Goal: Task Accomplishment & Management: Manage account settings

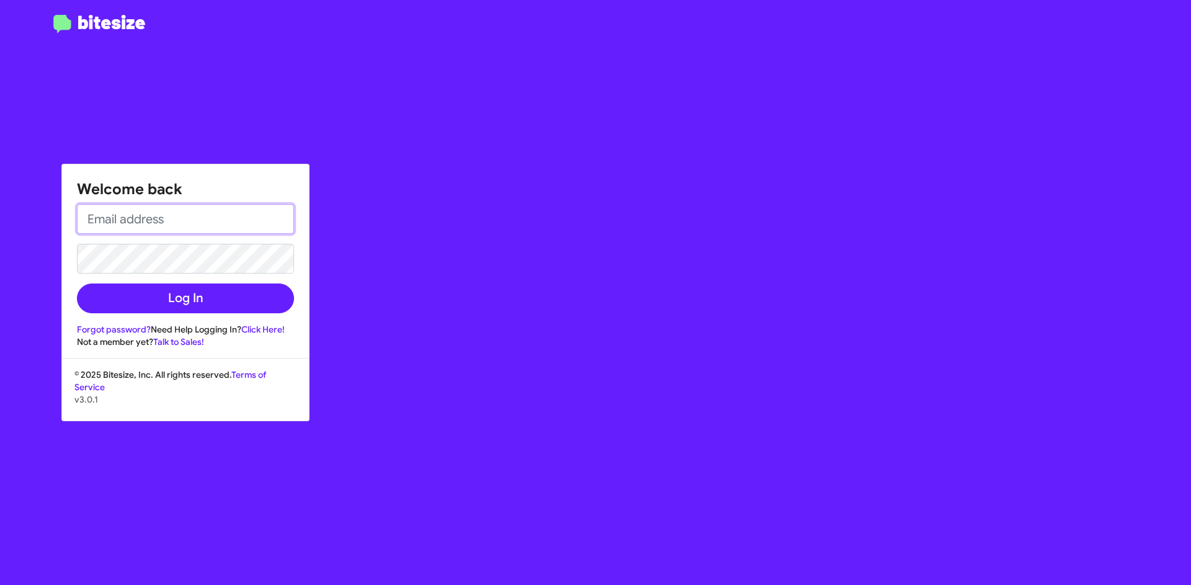
click at [188, 213] on input "email" at bounding box center [185, 219] width 217 height 30
type input "[EMAIL_ADDRESS][DOMAIN_NAME]"
click at [212, 213] on input "[EMAIL_ADDRESS][DOMAIN_NAME]" at bounding box center [185, 219] width 217 height 30
click at [213, 217] on input "[EMAIL_ADDRESS][DOMAIN_NAME]" at bounding box center [185, 219] width 217 height 30
click at [213, 218] on input "[EMAIL_ADDRESS][DOMAIN_NAME]" at bounding box center [185, 219] width 217 height 30
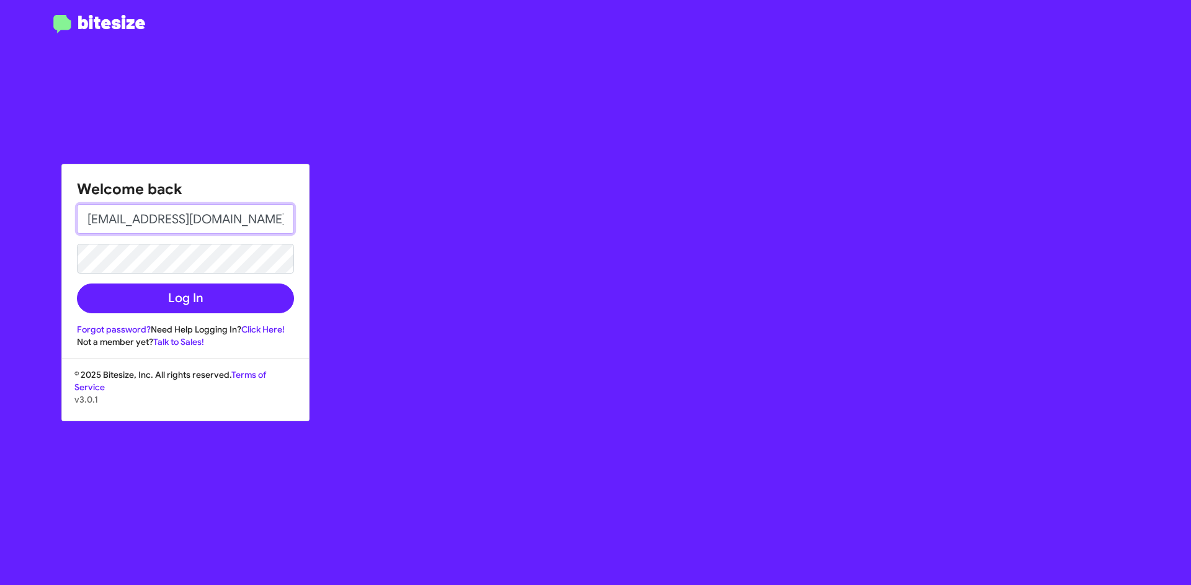
drag, startPoint x: 282, startPoint y: 222, endPoint x: 0, endPoint y: 206, distance: 282.0
click at [0, 206] on div "Welcome back gzaharioudakis@ourismancars.com Log In Forgot password? Need Help …" at bounding box center [595, 292] width 1191 height 585
click at [137, 218] on input "email" at bounding box center [185, 219] width 217 height 30
type input "georgez@ourismancars.com"
click at [102, 327] on link "Forgot password?" at bounding box center [114, 329] width 74 height 11
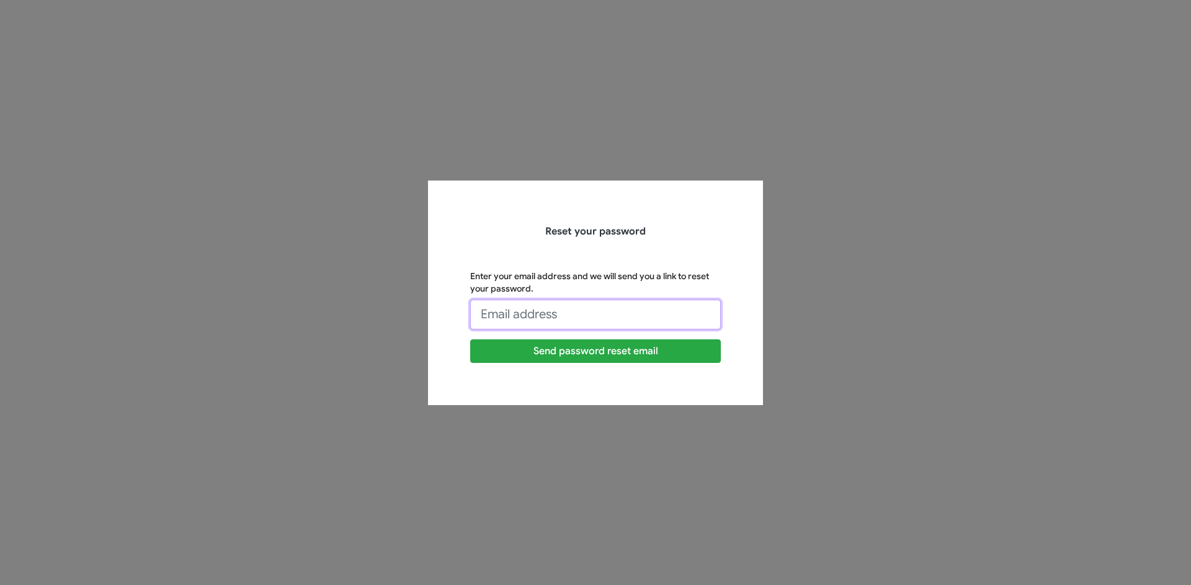
click at [616, 315] on input "Enter your email address and we will send you a link to reset your password." at bounding box center [595, 314] width 251 height 30
type input "[EMAIL_ADDRESS][DOMAIN_NAME]"
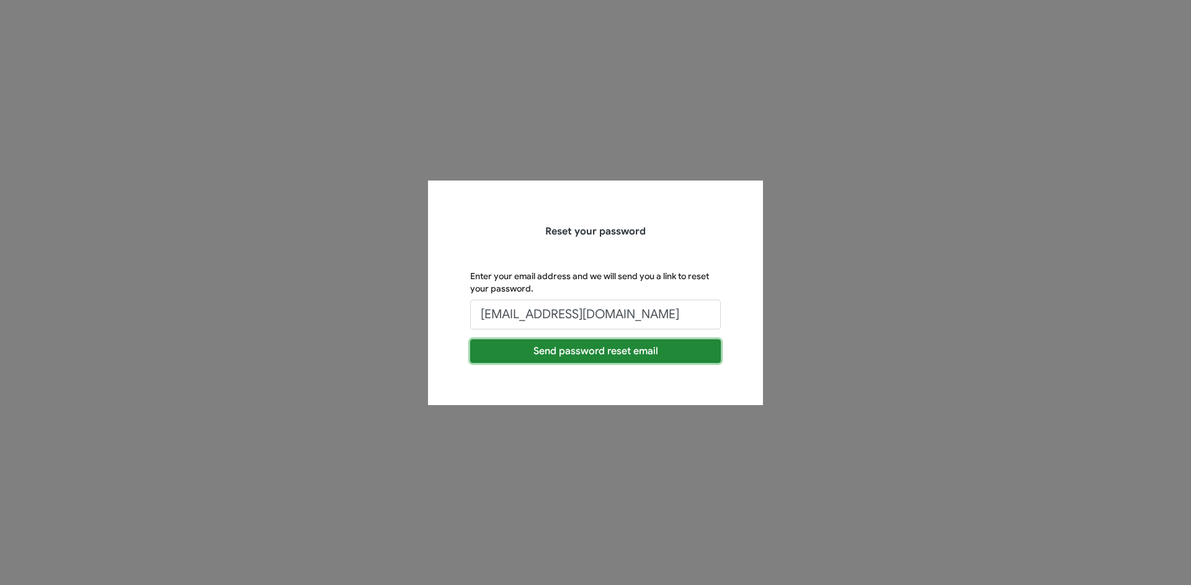
click at [565, 350] on button "Send password reset email" at bounding box center [595, 351] width 251 height 24
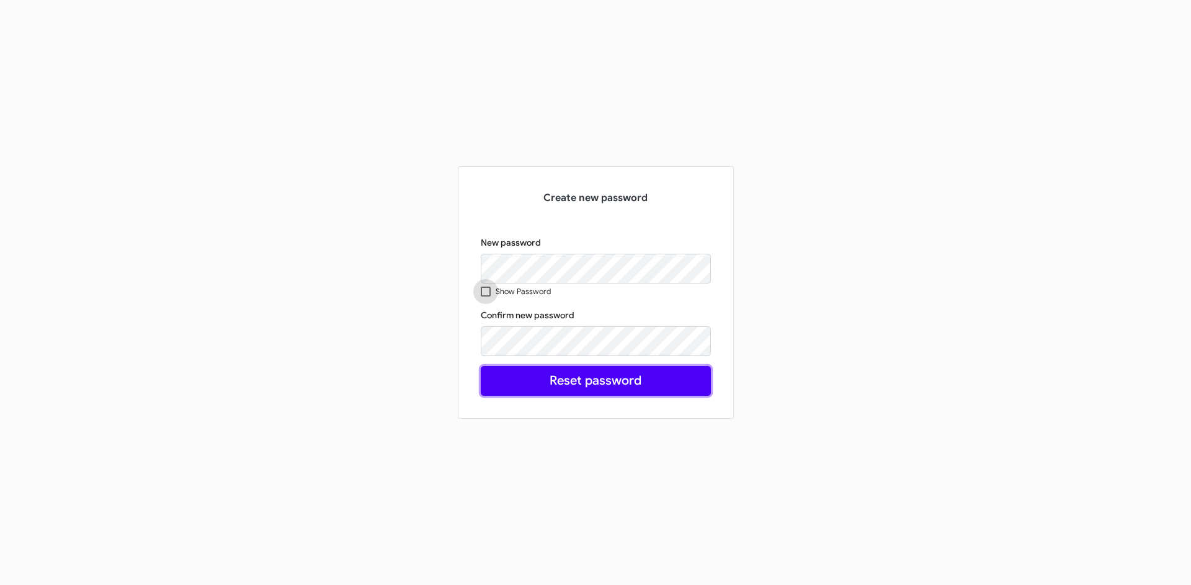
click at [593, 389] on button "Reset password" at bounding box center [596, 381] width 230 height 30
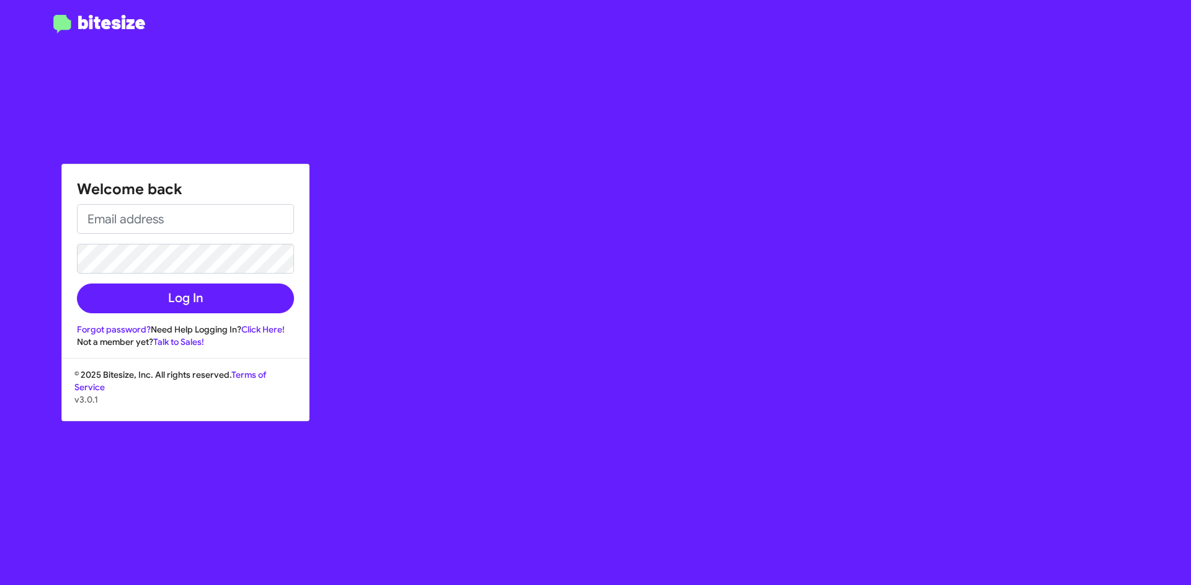
type input "[EMAIL_ADDRESS][DOMAIN_NAME]"
click at [137, 216] on input "[EMAIL_ADDRESS][DOMAIN_NAME]" at bounding box center [185, 219] width 217 height 30
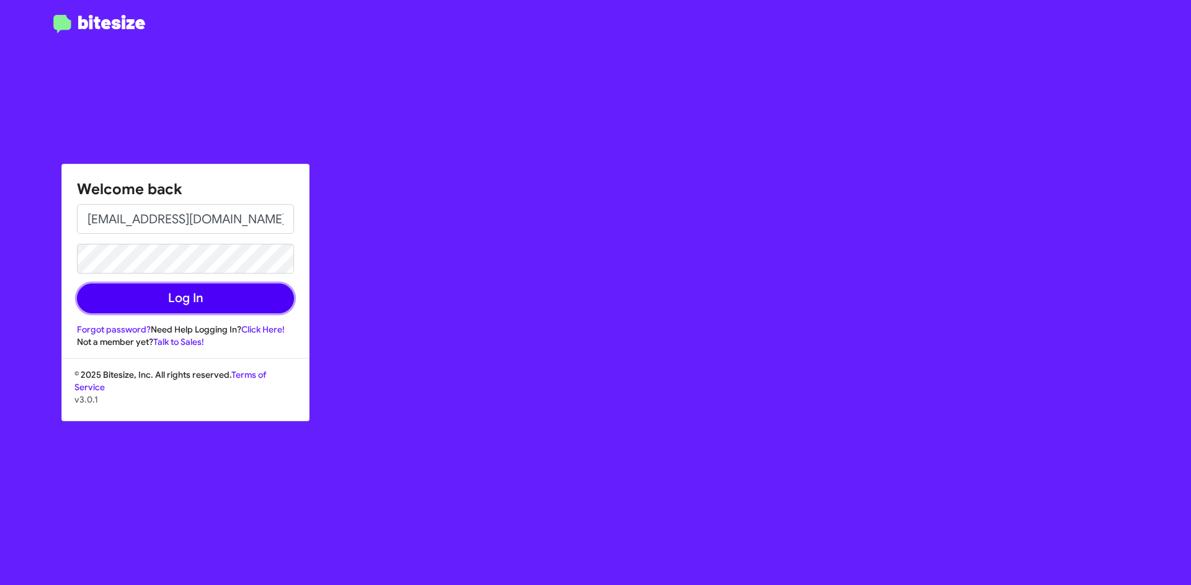
click at [97, 300] on button "Log In" at bounding box center [185, 298] width 217 height 30
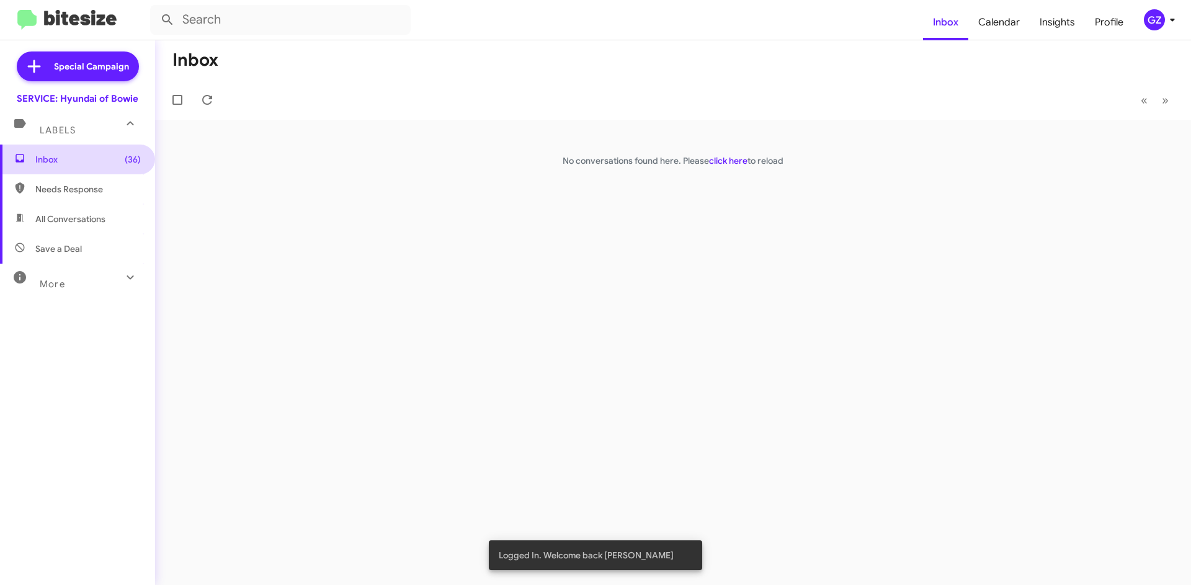
click at [130, 151] on span "Inbox (36)" at bounding box center [77, 159] width 155 height 30
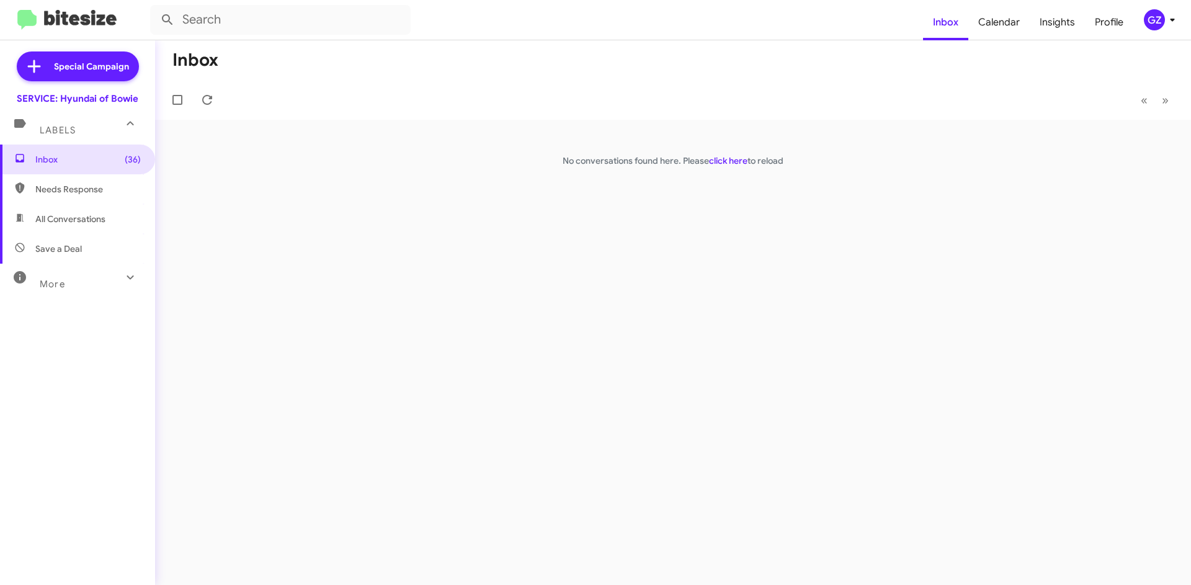
click at [52, 187] on span "Needs Response" at bounding box center [87, 189] width 105 height 12
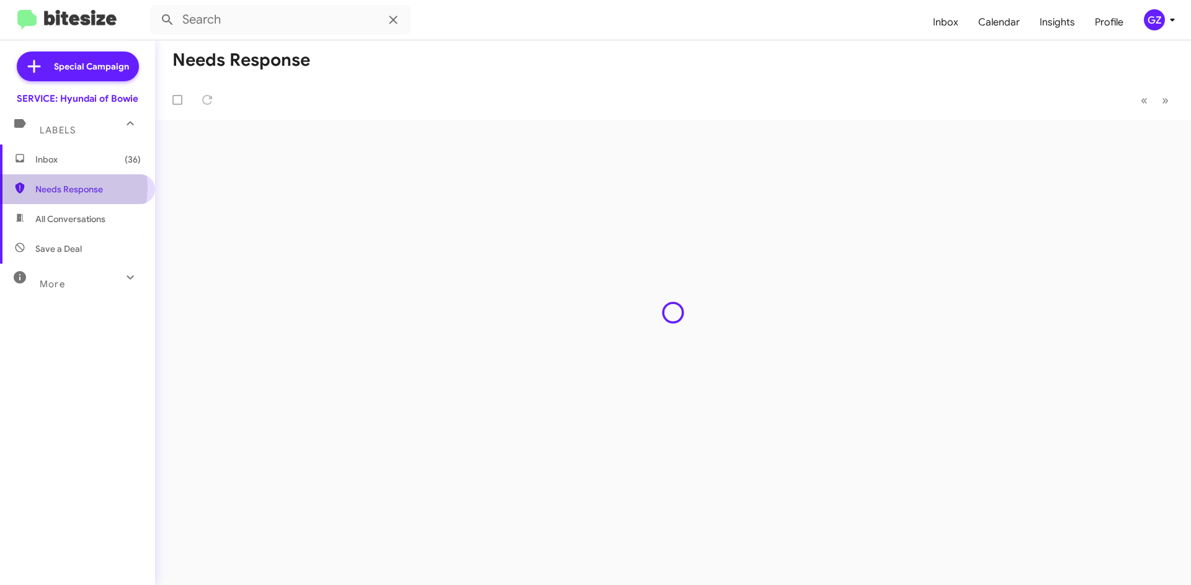
type input "in:needs-response"
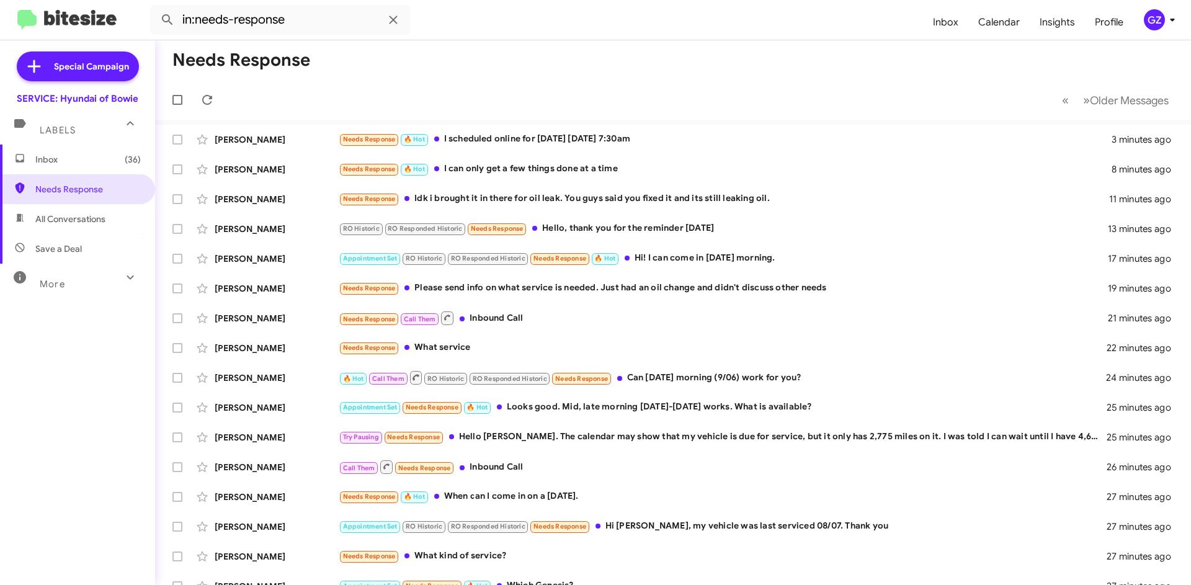
click at [38, 156] on span "Inbox (36)" at bounding box center [87, 159] width 105 height 12
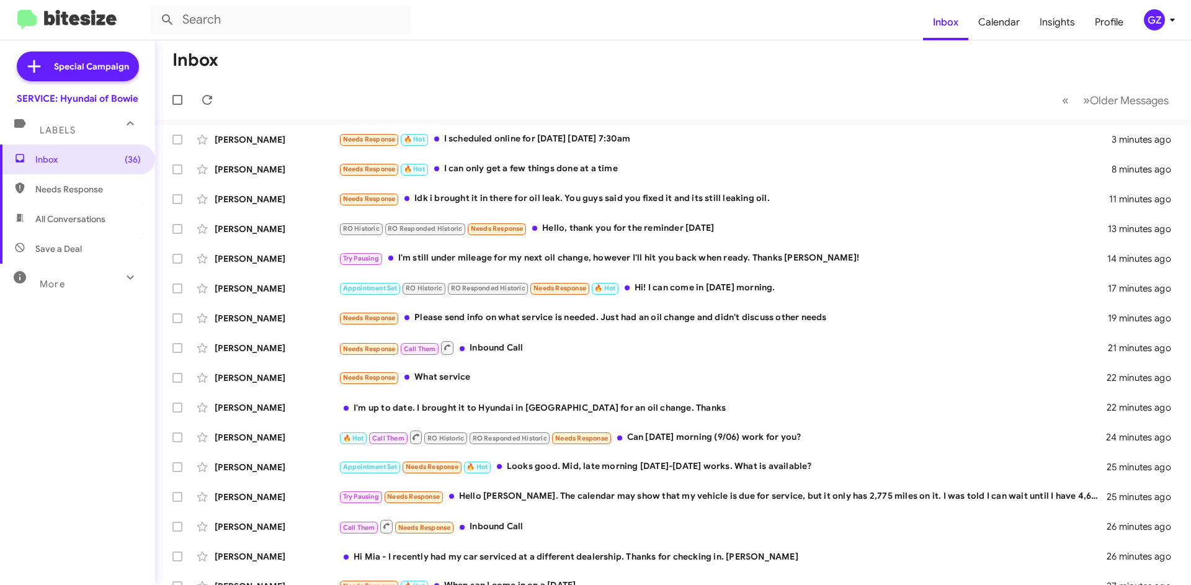
click at [1130, 43] on mat-toolbar-row "Inbox" at bounding box center [673, 60] width 1036 height 40
click at [123, 98] on div "SERVICE: Hyundai of Bowie" at bounding box center [78, 98] width 122 height 12
click at [107, 98] on div "SERVICE: Hyundai of Bowie" at bounding box center [78, 98] width 122 height 12
click at [1166, 14] on icon at bounding box center [1171, 19] width 15 height 15
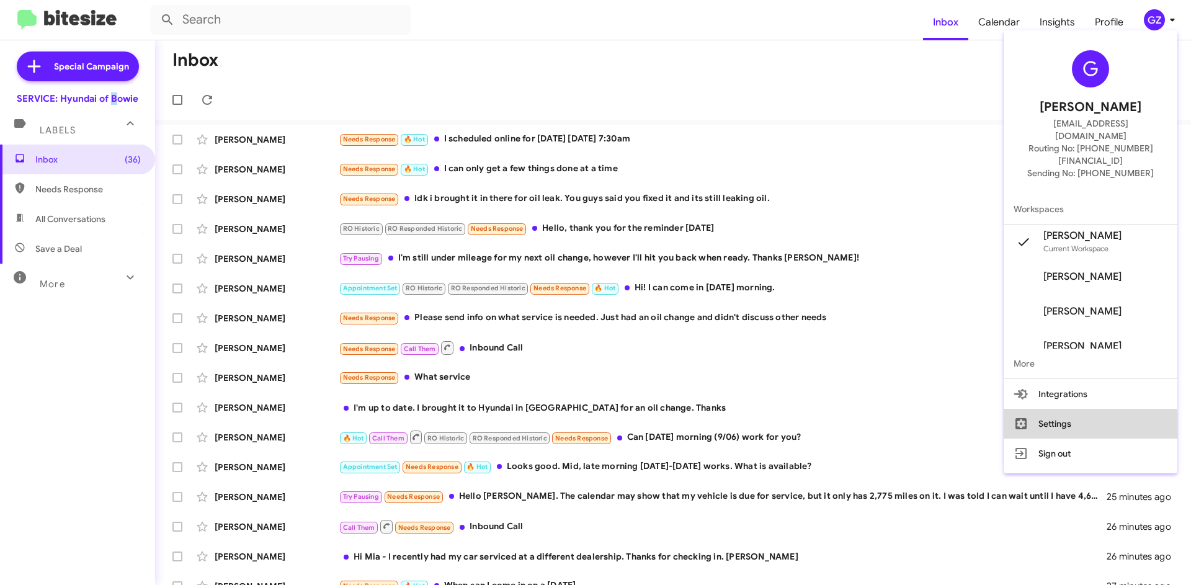
click at [1061, 409] on button "Settings" at bounding box center [1090, 424] width 174 height 30
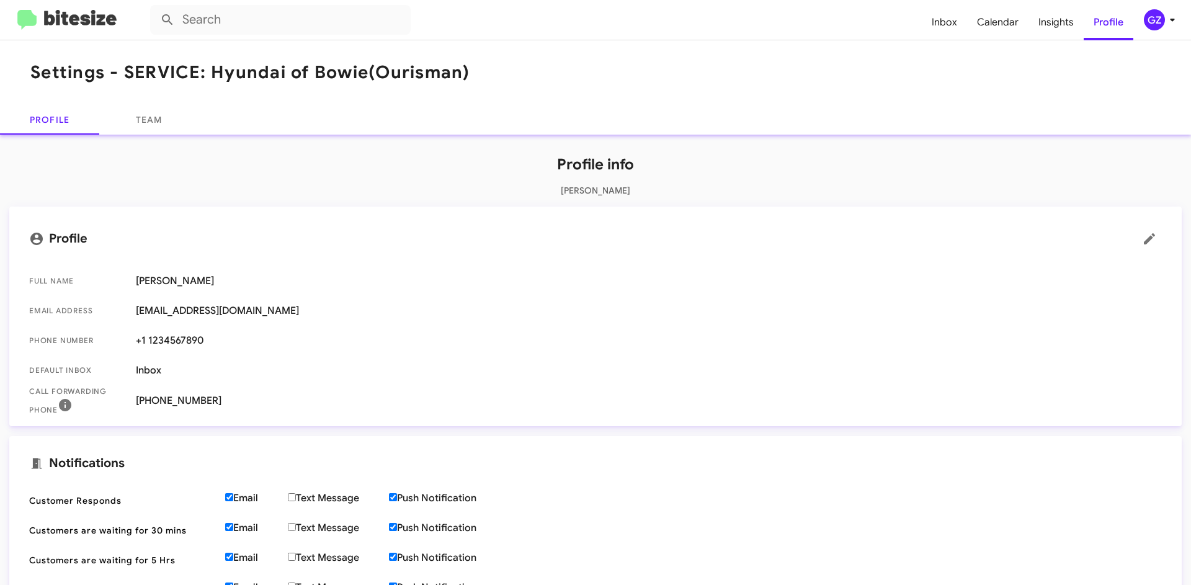
scroll to position [186, 0]
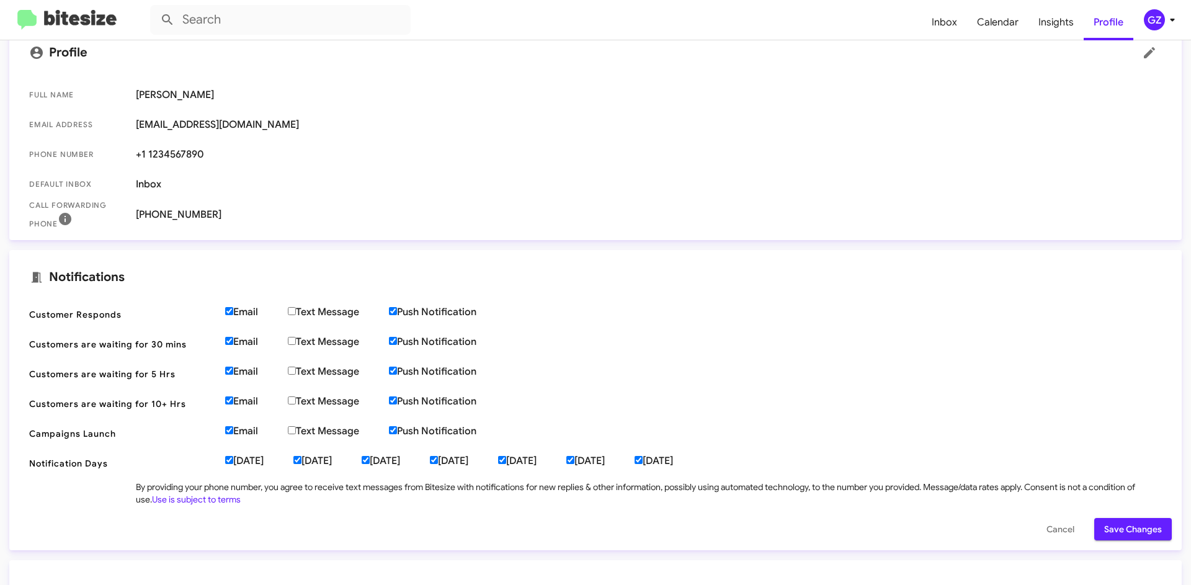
click at [229, 311] on input "Email" at bounding box center [229, 311] width 8 height 8
checkbox input "false"
click at [225, 344] on input "Email" at bounding box center [229, 341] width 8 height 8
checkbox input "false"
click at [229, 372] on input "Email" at bounding box center [229, 370] width 8 height 8
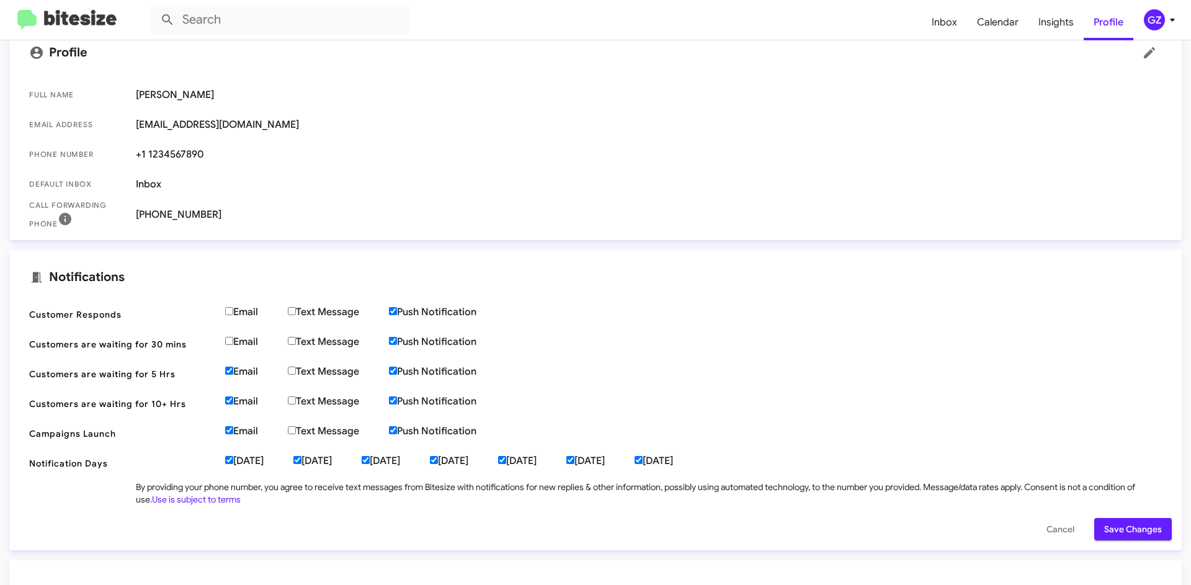
checkbox input "false"
click at [229, 402] on input "Email" at bounding box center [229, 400] width 8 height 8
checkbox input "false"
click at [229, 435] on label "Email" at bounding box center [256, 431] width 63 height 12
click at [229, 434] on input "Email" at bounding box center [229, 430] width 8 height 8
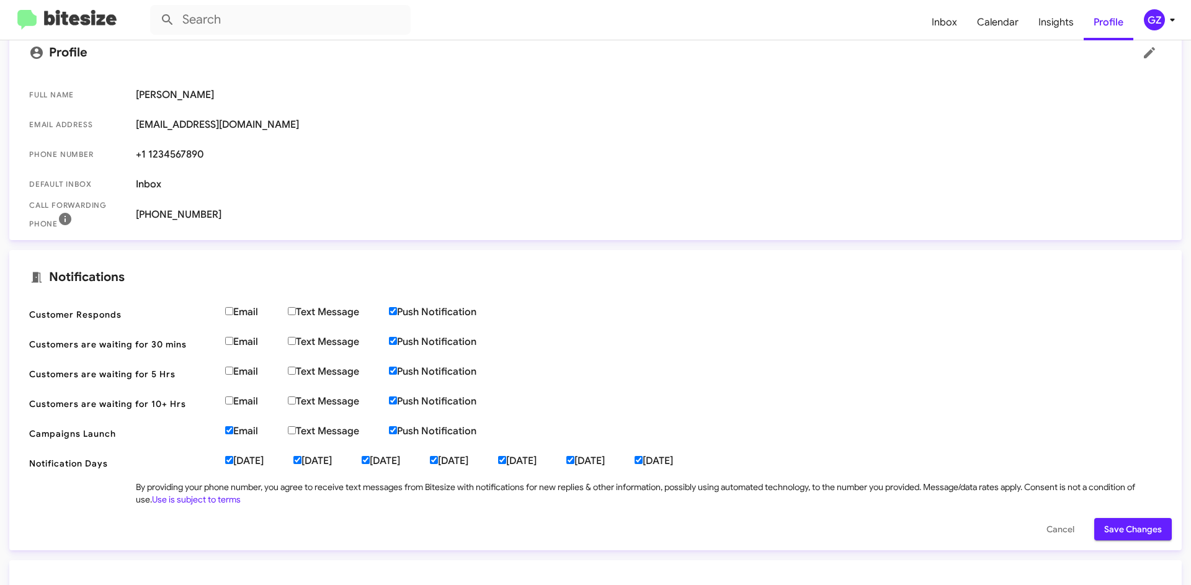
checkbox input "false"
click at [231, 469] on span "Notification Days [DATE] [DATE] [DATE] [DATE] [DATE] [DATE] [DATE]" at bounding box center [595, 463] width 1152 height 30
click at [229, 458] on input "[DATE]" at bounding box center [229, 460] width 8 height 8
checkbox input "false"
click at [301, 456] on input "[DATE]" at bounding box center [297, 460] width 8 height 8
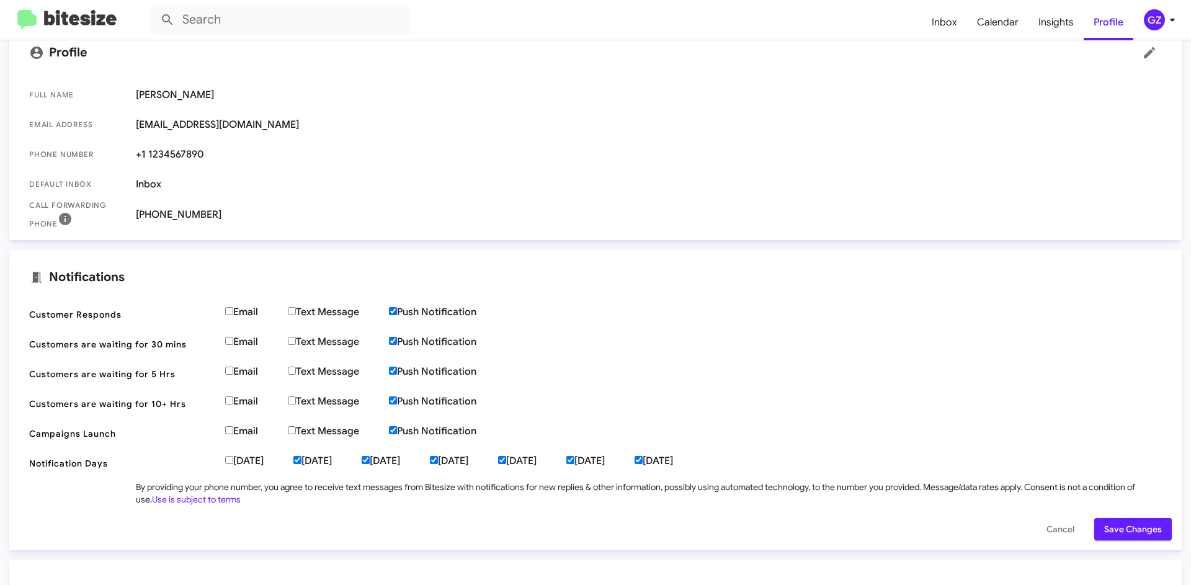
checkbox input "false"
click at [397, 430] on input "Push Notification" at bounding box center [393, 430] width 8 height 8
checkbox input "false"
click at [397, 402] on input "Push Notification" at bounding box center [393, 400] width 8 height 8
checkbox input "false"
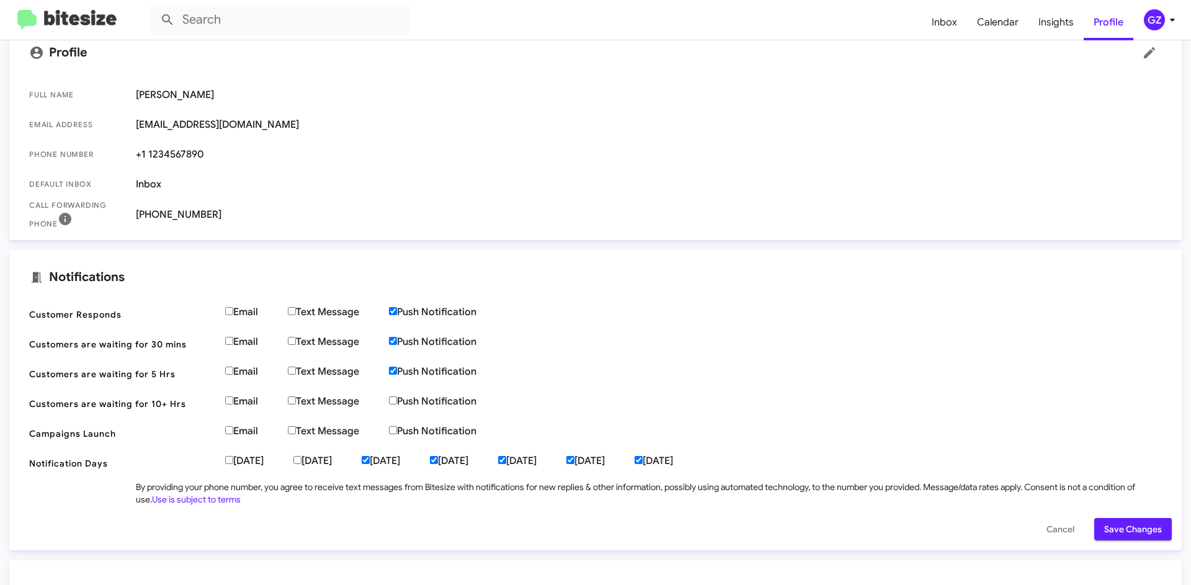
click at [396, 373] on input "Push Notification" at bounding box center [393, 370] width 8 height 8
checkbox input "false"
click at [397, 341] on input "Push Notification" at bounding box center [393, 341] width 8 height 8
checkbox input "false"
click at [397, 310] on input "Push Notification" at bounding box center [393, 311] width 8 height 8
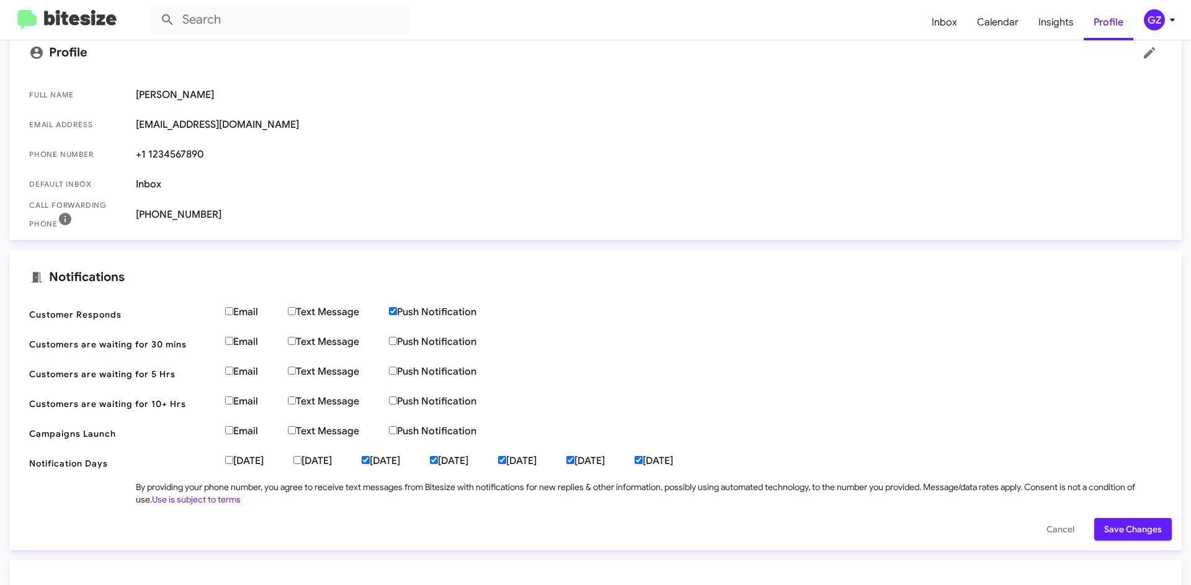
checkbox input "false"
click at [370, 459] on input "[DATE]" at bounding box center [365, 460] width 8 height 8
checkbox input "false"
click at [438, 461] on input "[DATE]" at bounding box center [434, 460] width 8 height 8
checkbox input "false"
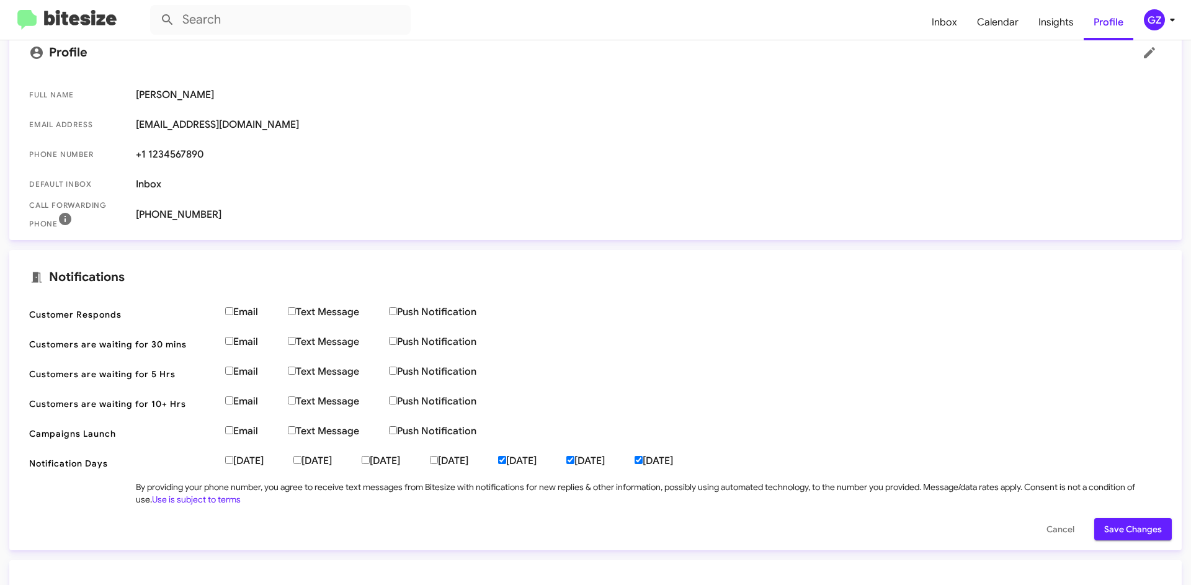
click at [506, 462] on input "[DATE]" at bounding box center [502, 460] width 8 height 8
checkbox input "false"
click at [574, 458] on input "[DATE]" at bounding box center [570, 460] width 8 height 8
checkbox input "false"
click at [642, 459] on input "[DATE]" at bounding box center [638, 460] width 8 height 8
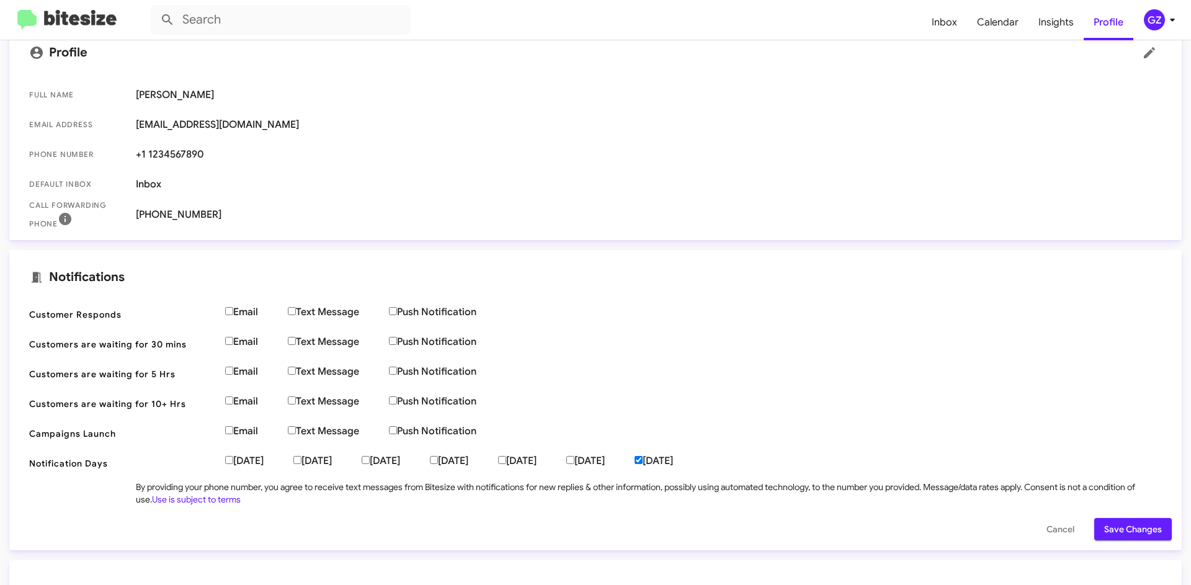
checkbox input "false"
click at [1119, 532] on span "Save Changes" at bounding box center [1133, 529] width 58 height 22
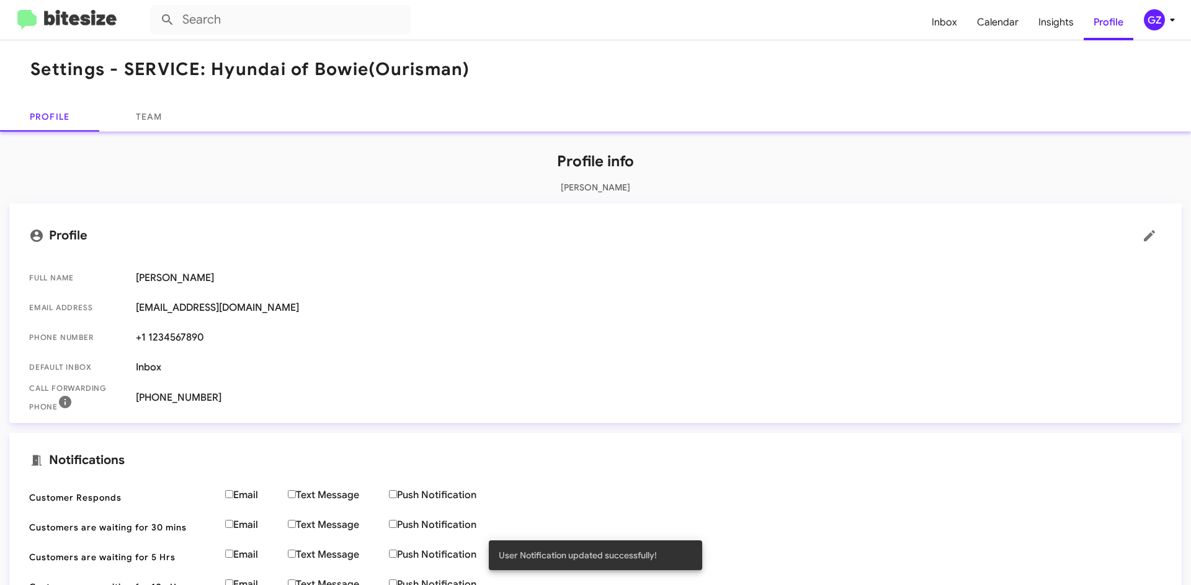
scroll to position [0, 0]
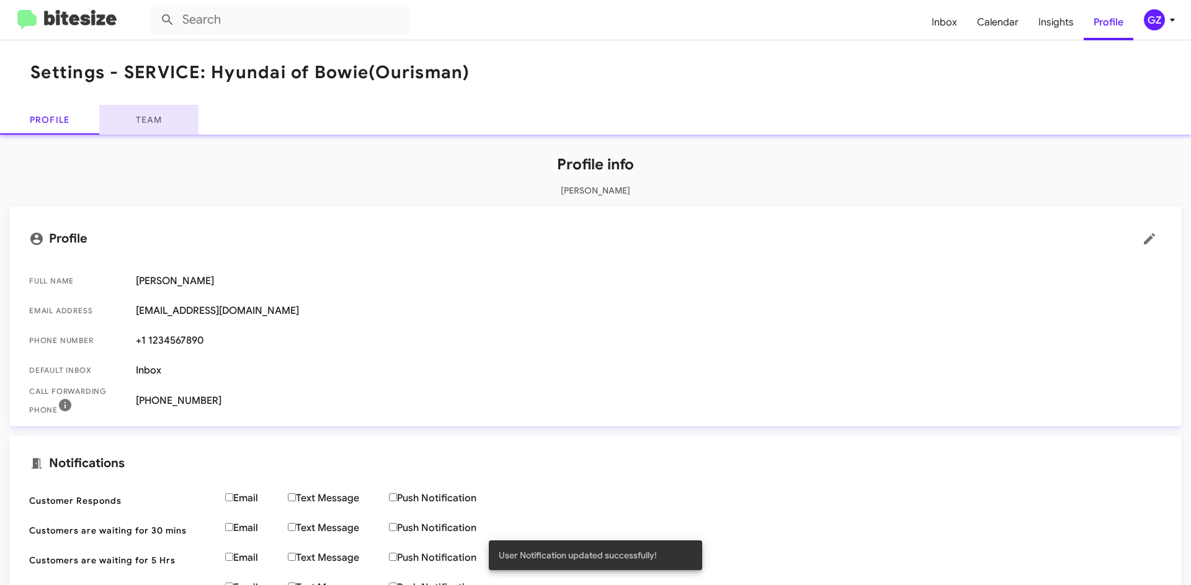
click at [143, 127] on link "Team" at bounding box center [148, 120] width 99 height 30
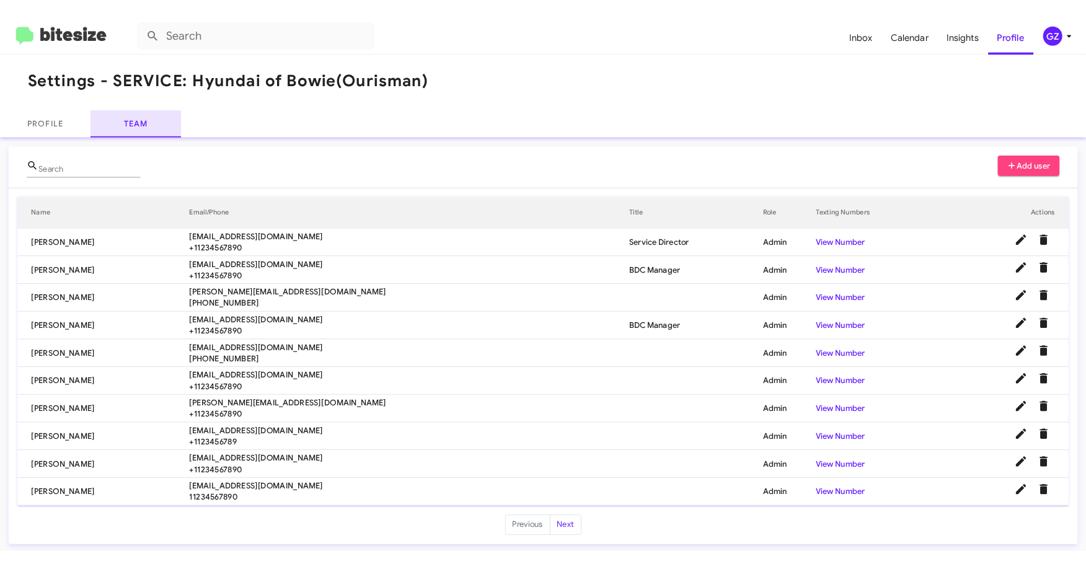
scroll to position [6, 0]
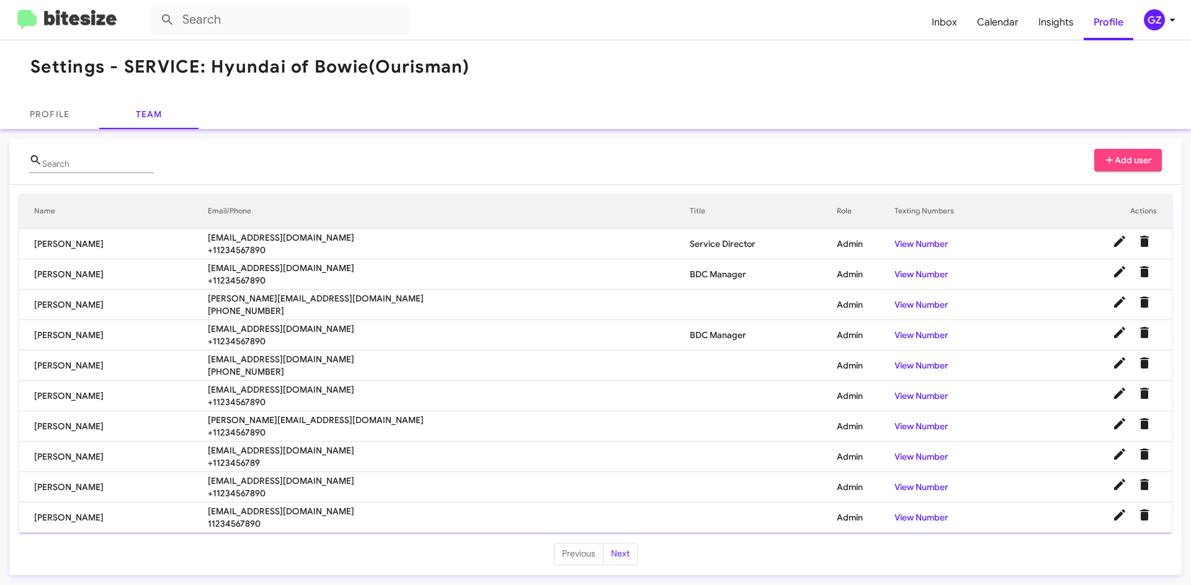
click at [507, 130] on div "Search Add user Name Email/Phone Title Role Texting Numbers Actions [PERSON_NAM…" at bounding box center [595, 357] width 1191 height 456
